Goal: Task Accomplishment & Management: Manage account settings

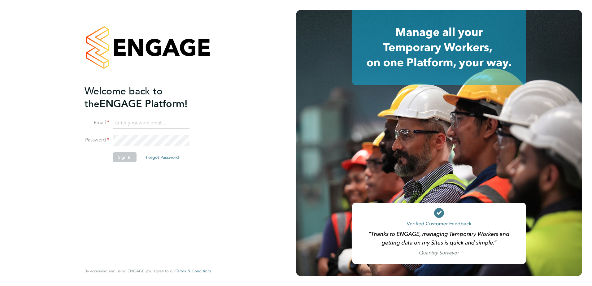
type input "pablo.afzal@vistry.co.uk"
click at [134, 156] on button "Sign In" at bounding box center [125, 157] width 24 height 10
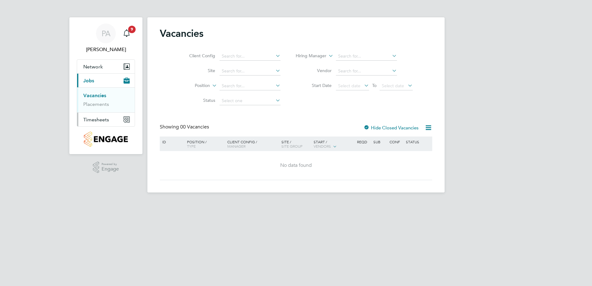
click at [101, 121] on span "Timesheets" at bounding box center [96, 120] width 26 height 6
click at [98, 119] on span "Timesheets" at bounding box center [96, 120] width 26 height 6
click at [98, 109] on link "Timesheets" at bounding box center [96, 110] width 26 height 6
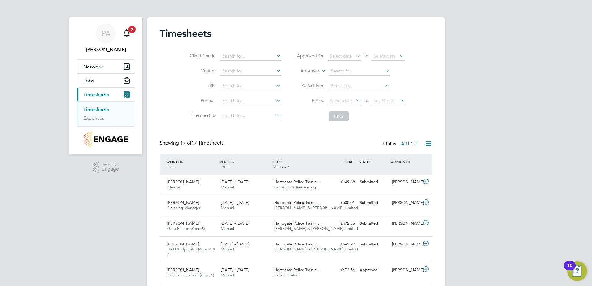
click at [409, 142] on span "17" at bounding box center [410, 144] width 6 height 6
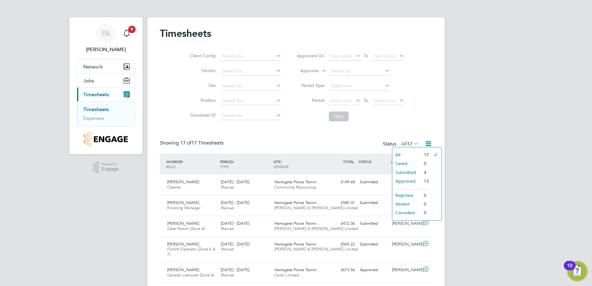
click at [401, 171] on li "Submitted" at bounding box center [407, 172] width 29 height 9
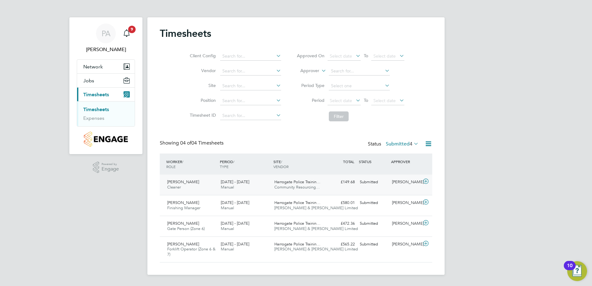
click at [343, 187] on div "£149.68 Submitted" at bounding box center [341, 182] width 32 height 10
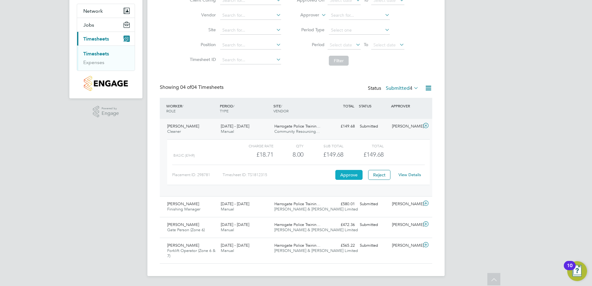
click at [350, 171] on button "Approve" at bounding box center [349, 175] width 27 height 10
click at [382, 172] on button "Reject" at bounding box center [379, 175] width 22 height 10
click at [342, 210] on div "Oskar King Finishing Manager 25 - 31 Aug 2025 25 - 31 Aug 2025 Manual Harrogate…" at bounding box center [296, 206] width 273 height 21
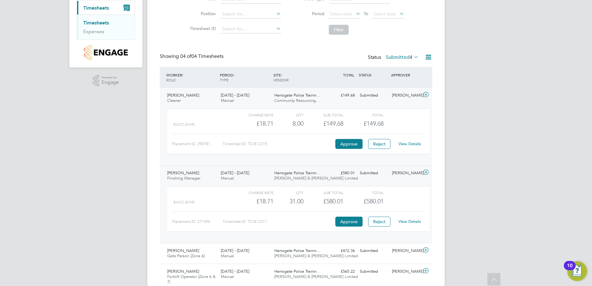
scroll to position [113, 0]
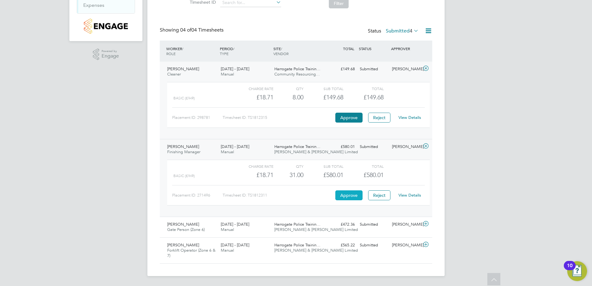
click at [350, 196] on button "Approve" at bounding box center [349, 196] width 27 height 10
click at [313, 231] on span "Fawkes & Reece Limited" at bounding box center [317, 229] width 84 height 5
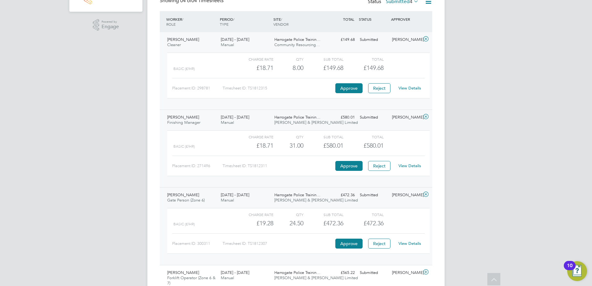
scroll to position [170, 0]
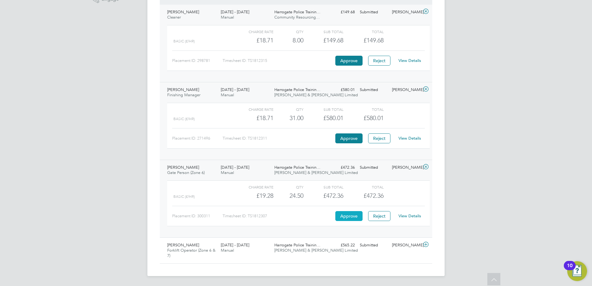
click at [346, 214] on button "Approve" at bounding box center [349, 216] width 27 height 10
click at [368, 253] on div "Chris Lamb Forklift Operator (Zone 6 & 7) 25 - 31 Aug 2025 25 - 31 Aug 2025 Man…" at bounding box center [296, 251] width 273 height 26
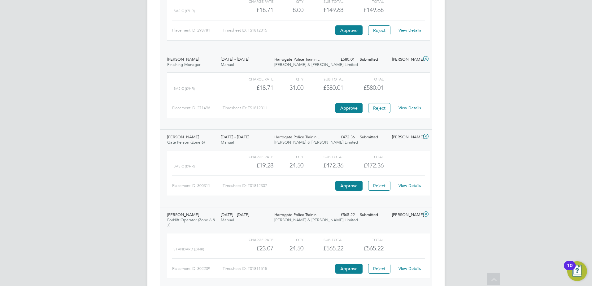
scroll to position [227, 0]
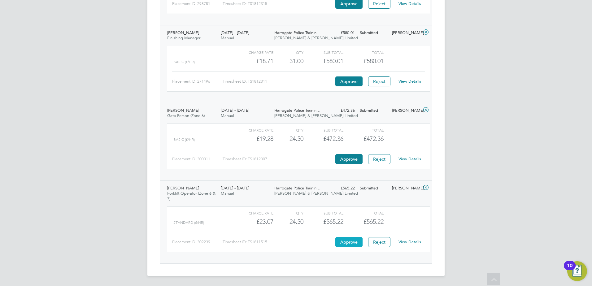
click at [348, 244] on button "Approve" at bounding box center [349, 242] width 27 height 10
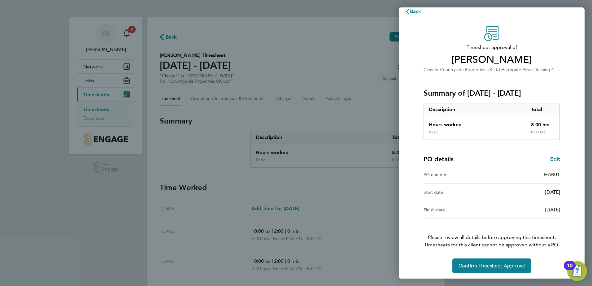
scroll to position [11, 0]
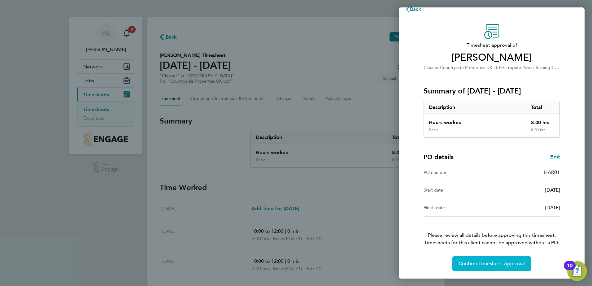
click at [494, 264] on span "Confirm Timesheet Approval" at bounding box center [492, 264] width 66 height 6
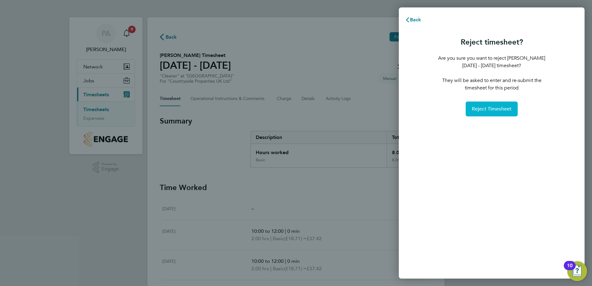
click at [481, 113] on button "Reject Timesheet" at bounding box center [492, 109] width 52 height 15
click at [498, 105] on button "Reject Timesheet" at bounding box center [492, 109] width 52 height 15
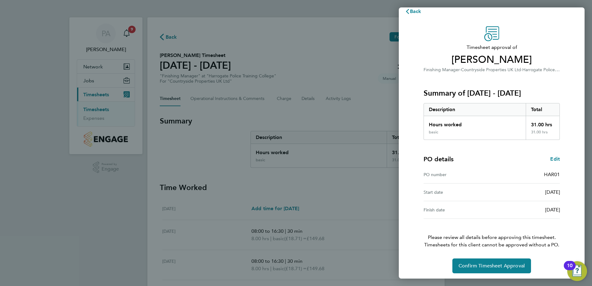
scroll to position [11, 0]
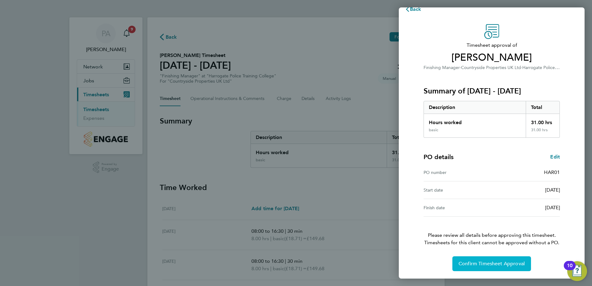
click at [486, 263] on span "Confirm Timesheet Approval" at bounding box center [492, 264] width 66 height 6
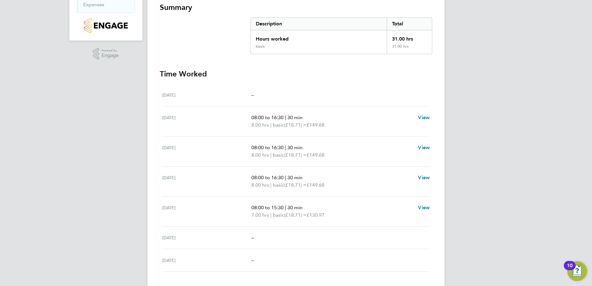
scroll to position [124, 0]
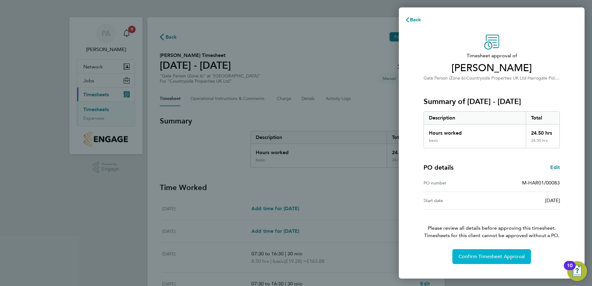
click at [465, 259] on span "Confirm Timesheet Approval" at bounding box center [492, 257] width 66 height 6
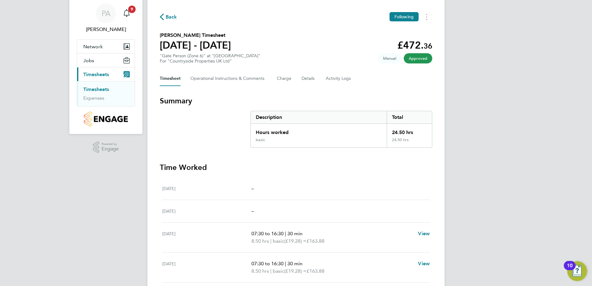
scroll to position [31, 0]
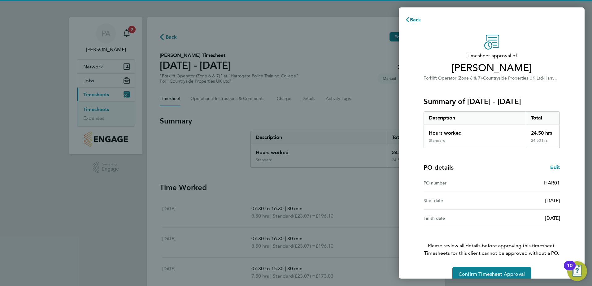
scroll to position [11, 0]
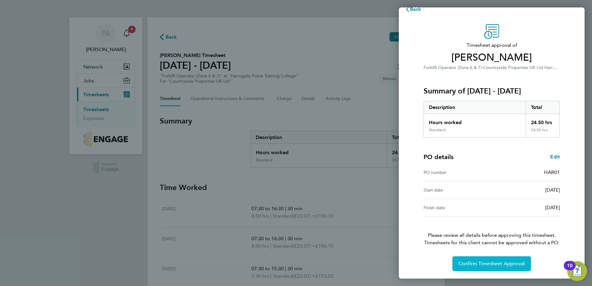
click at [485, 260] on button "Confirm Timesheet Approval" at bounding box center [492, 264] width 79 height 15
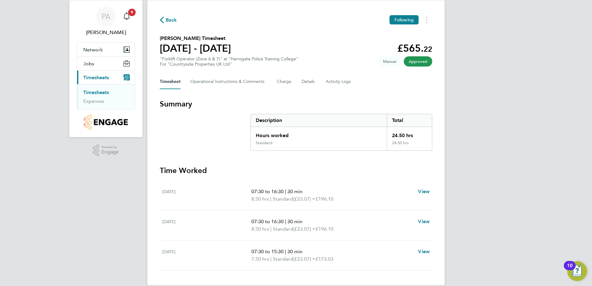
scroll to position [26, 0]
